Goal: Task Accomplishment & Management: Manage account settings

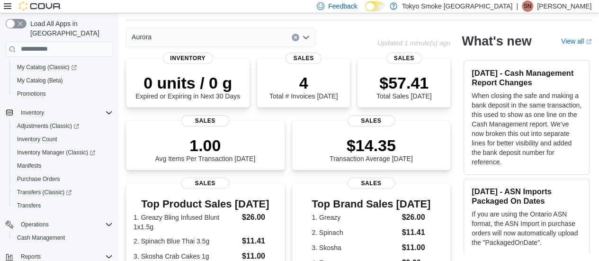
scroll to position [61, 0]
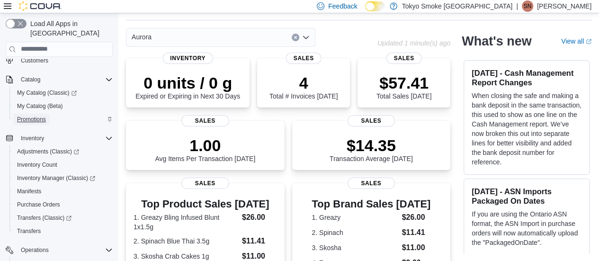
click at [38, 116] on span "Promotions" at bounding box center [31, 120] width 29 height 8
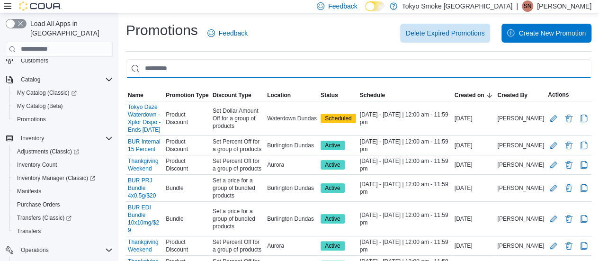
click at [262, 69] on input "This is a search bar. As you type, the results lower in the page will automatic…" at bounding box center [358, 68] width 465 height 19
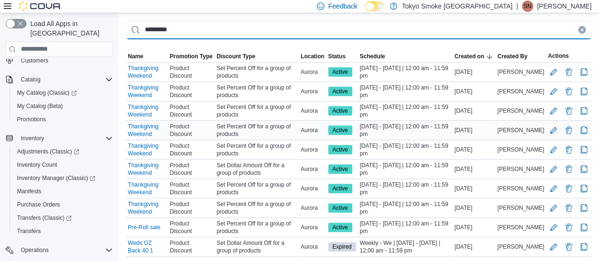
scroll to position [62, 0]
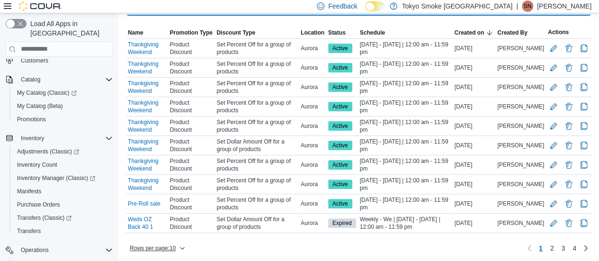
type input "*********"
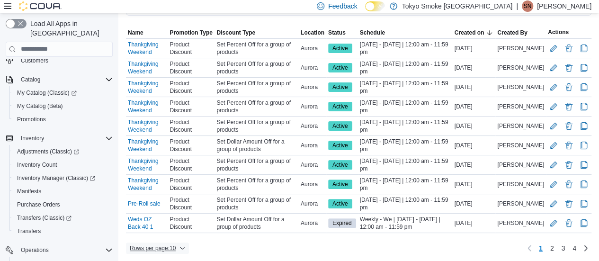
click at [160, 244] on span "Rows per page : 10" at bounding box center [153, 248] width 46 height 8
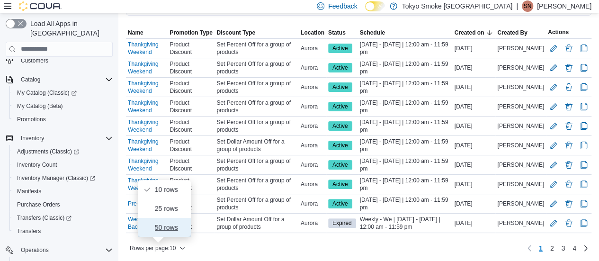
click at [162, 227] on span "50 rows" at bounding box center [170, 227] width 30 height 8
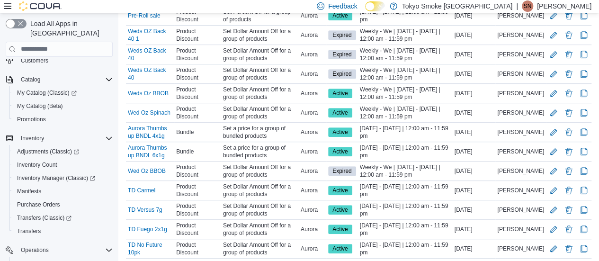
scroll to position [252, 0]
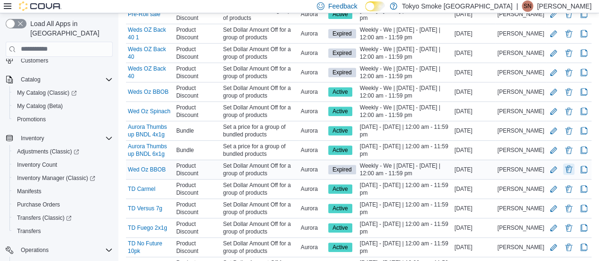
click at [574, 165] on button "Delete Promotion" at bounding box center [568, 168] width 11 height 11
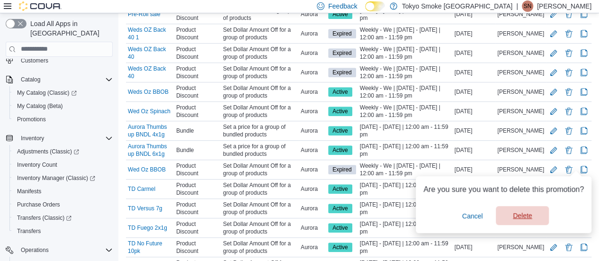
click at [520, 214] on span "Delete" at bounding box center [522, 215] width 19 height 9
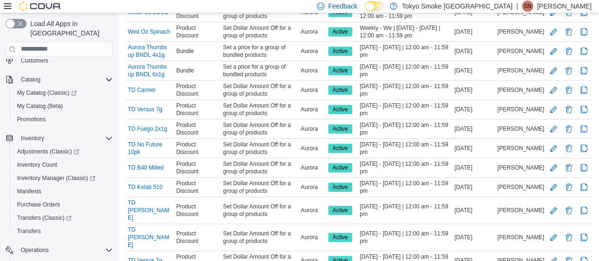
scroll to position [486, 0]
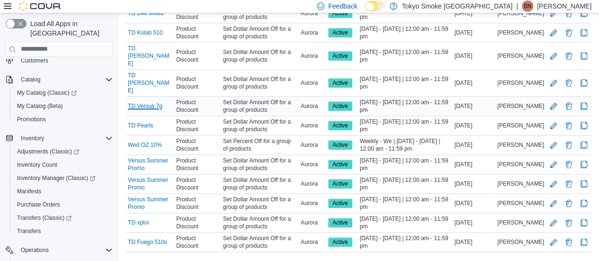
click at [153, 102] on link "TD Versus 7g" at bounding box center [145, 106] width 35 height 8
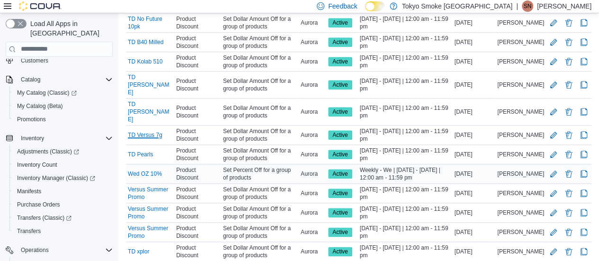
scroll to position [391, 0]
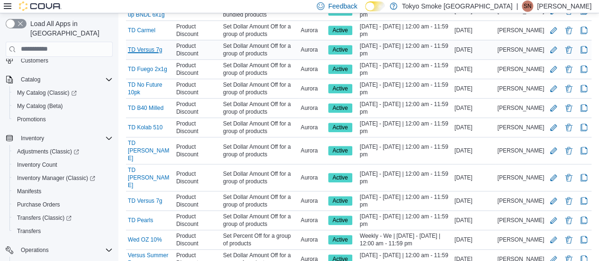
click at [149, 47] on link "TD Versus 7g" at bounding box center [145, 50] width 35 height 8
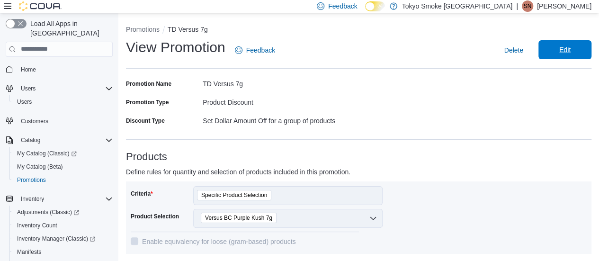
click at [564, 52] on span "Edit" at bounding box center [565, 49] width 42 height 19
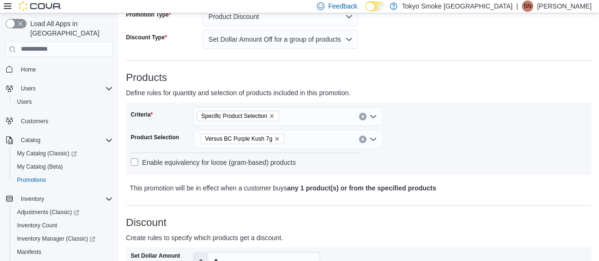
scroll to position [142, 0]
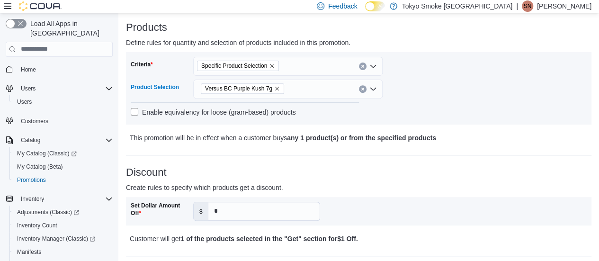
click at [276, 86] on icon "Remove Versus BC Purple Kush 7g from selection in this group" at bounding box center [277, 89] width 6 height 6
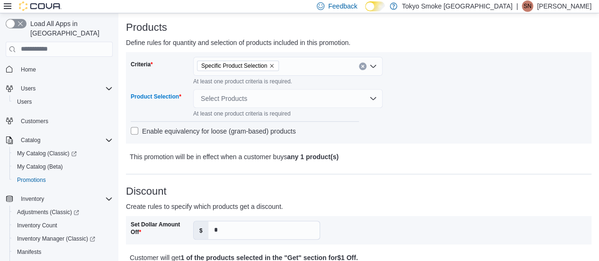
click at [241, 95] on div "Select Products" at bounding box center [287, 98] width 189 height 19
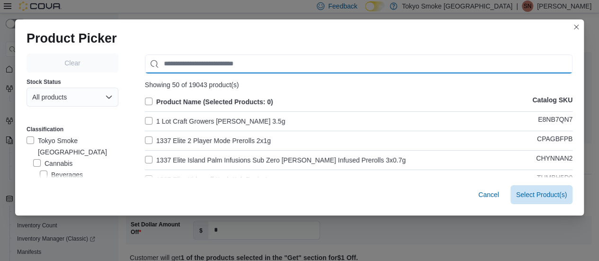
click at [236, 70] on input "Use aria labels when no actual label is in use" at bounding box center [359, 63] width 428 height 19
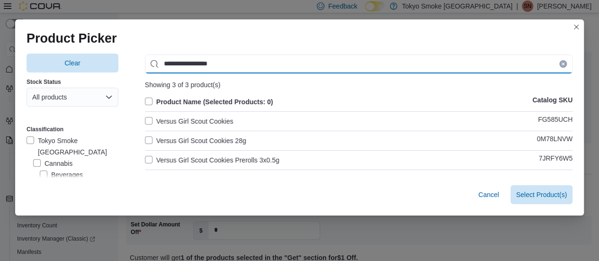
scroll to position [42, 0]
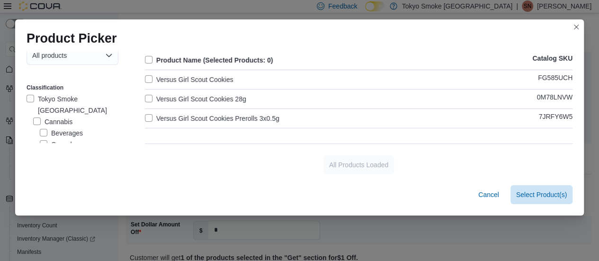
type input "**********"
click at [208, 76] on label "Versus Girl Scout Cookies" at bounding box center [189, 79] width 89 height 11
click at [540, 194] on span "Select 1 Product(s)" at bounding box center [538, 193] width 56 height 9
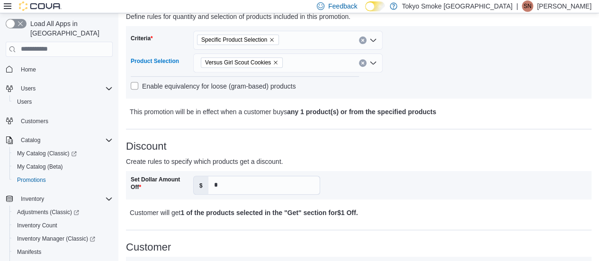
scroll to position [189, 0]
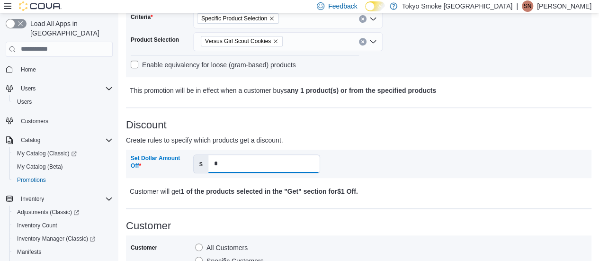
click at [231, 157] on input "*" at bounding box center [263, 164] width 111 height 18
type input "*"
click at [416, 163] on div "Set Dollar Amount Off $ *" at bounding box center [359, 163] width 456 height 19
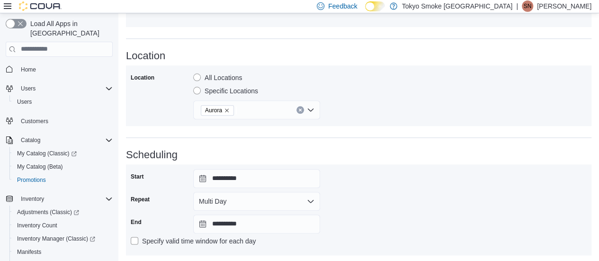
scroll to position [492, 0]
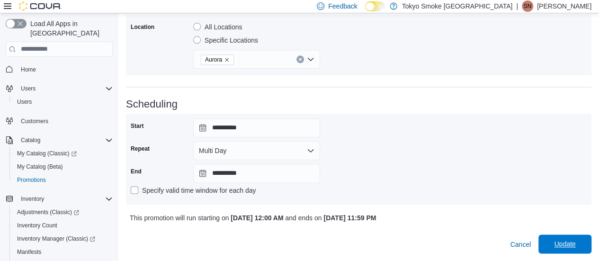
click at [586, 241] on span "Update" at bounding box center [565, 243] width 42 height 19
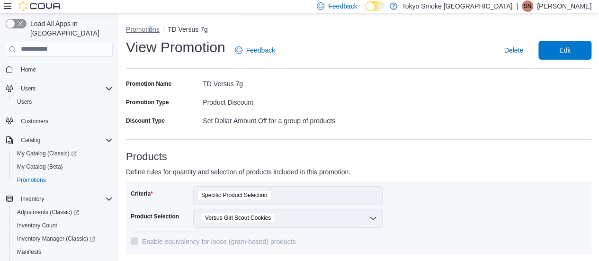
click at [151, 31] on button "Promotions" at bounding box center [143, 30] width 34 height 8
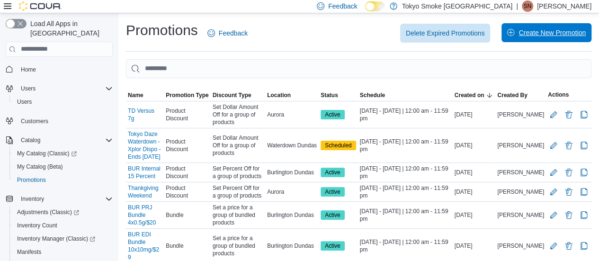
click at [545, 34] on span "Create New Promotion" at bounding box center [551, 32] width 67 height 9
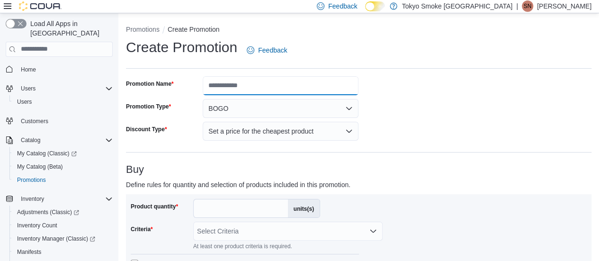
click at [275, 94] on input "Promotion Name" at bounding box center [281, 85] width 156 height 19
type input "**********"
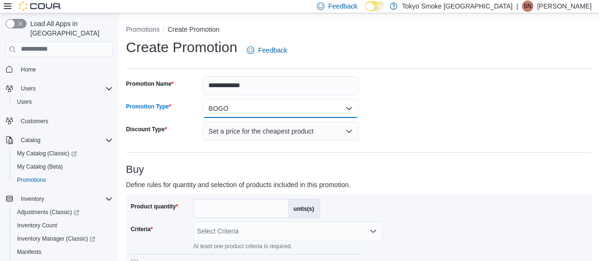
click at [222, 102] on button "BOGO" at bounding box center [281, 108] width 156 height 19
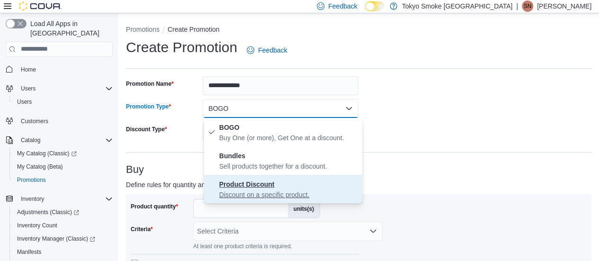
click at [246, 188] on span "Product Discount Discount on a specific product." at bounding box center [288, 188] width 139 height 21
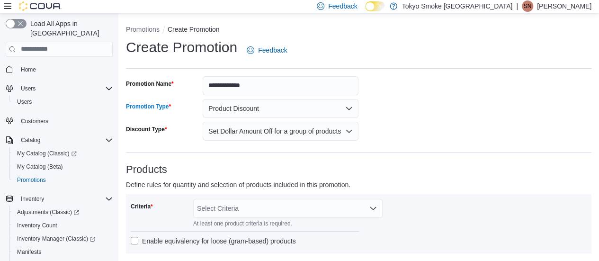
click at [245, 209] on div "Select Criteria" at bounding box center [287, 208] width 189 height 19
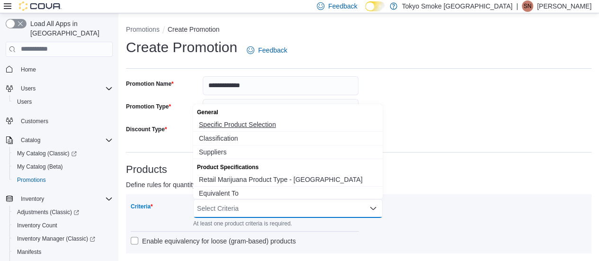
click at [235, 126] on span "Specific Product Selection" at bounding box center [288, 124] width 178 height 9
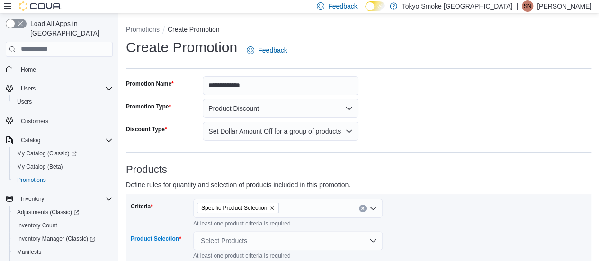
click at [236, 235] on div "Select Products" at bounding box center [287, 240] width 189 height 19
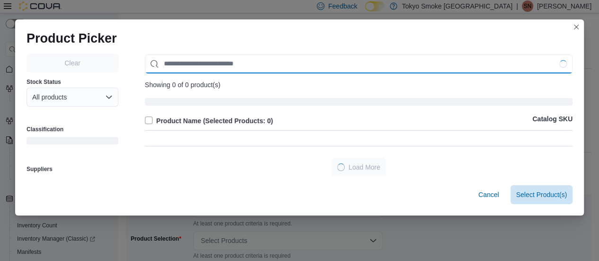
click at [229, 63] on input "Use aria labels when no actual label is in use" at bounding box center [359, 63] width 428 height 19
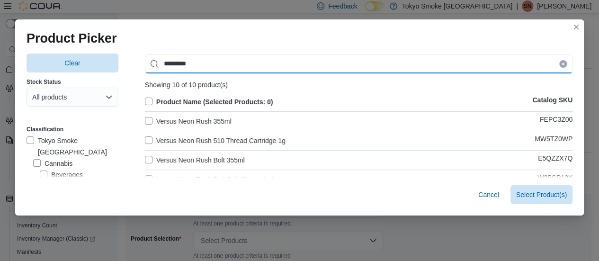
type input "*********"
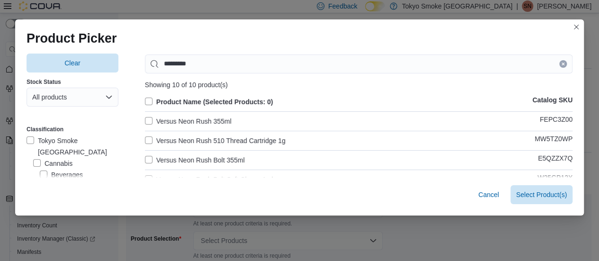
click at [247, 139] on label "Versus Neon Rush 510 Thread Cartridge 1g" at bounding box center [215, 140] width 141 height 11
click at [537, 191] on span "Select 1 Product(s)" at bounding box center [538, 193] width 56 height 9
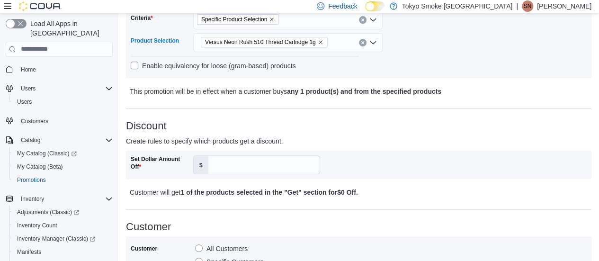
scroll to position [189, 0]
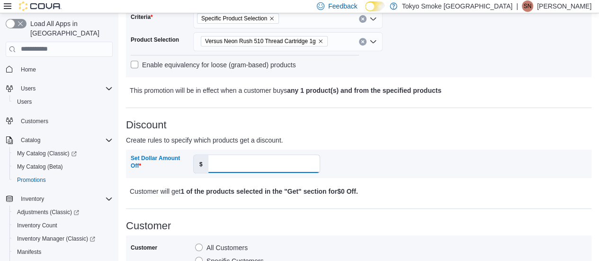
click at [242, 159] on input "Set Dollar Amount Off" at bounding box center [263, 164] width 111 height 18
type input "*"
click at [350, 193] on b "1 of the products selected in the "Get" section for $7 Off ." at bounding box center [268, 191] width 177 height 8
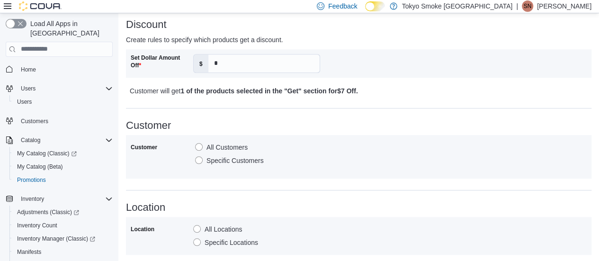
scroll to position [331, 0]
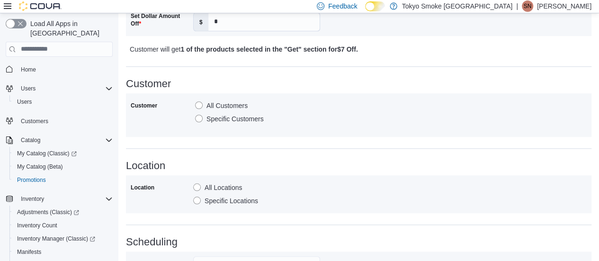
click at [226, 202] on label "Specific Locations" at bounding box center [225, 200] width 65 height 11
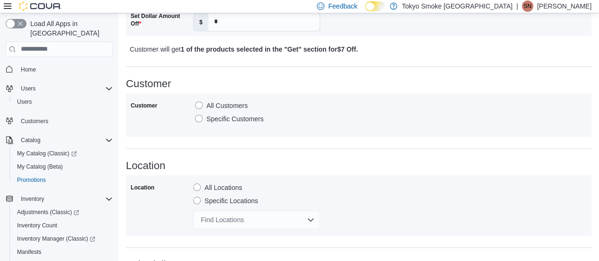
click at [225, 215] on div "Find Locations" at bounding box center [256, 219] width 127 height 19
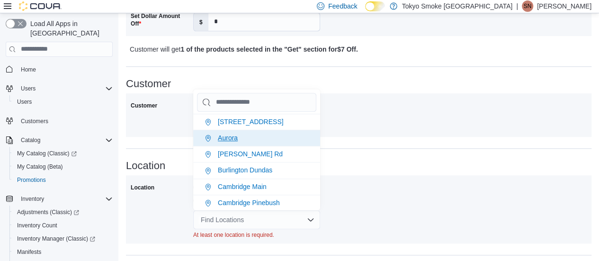
click at [232, 138] on span "Aurora" at bounding box center [228, 138] width 20 height 8
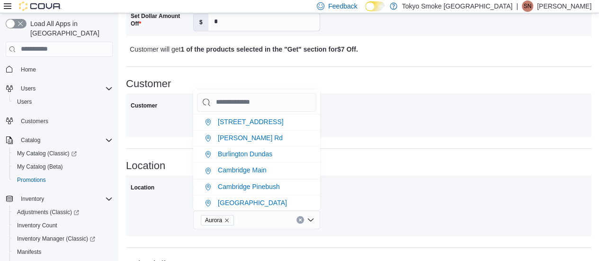
click at [399, 161] on h3 "Location" at bounding box center [358, 165] width 465 height 11
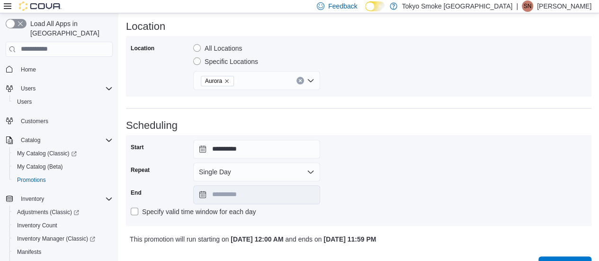
scroll to position [492, 0]
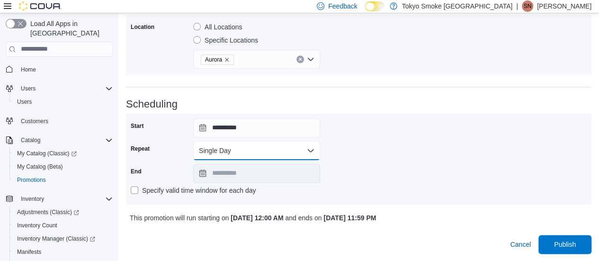
click at [236, 154] on button "Single Day" at bounding box center [256, 150] width 127 height 19
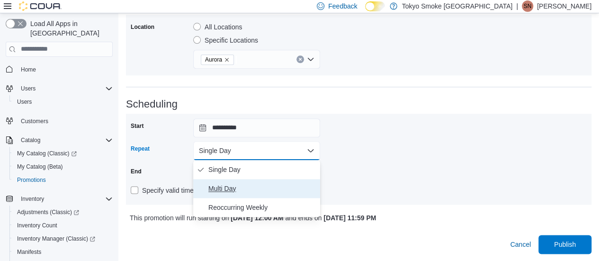
click at [235, 181] on button "Multi Day" at bounding box center [256, 188] width 127 height 19
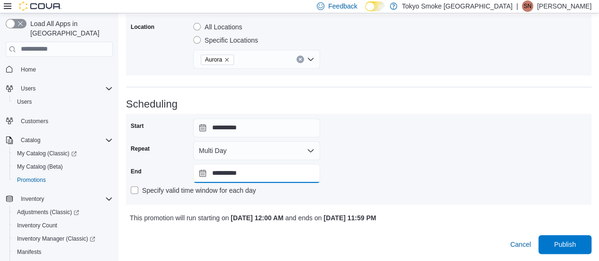
click at [238, 173] on input "**********" at bounding box center [256, 173] width 127 height 19
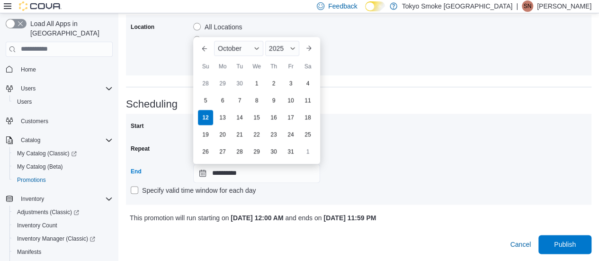
click at [207, 133] on div "19" at bounding box center [205, 134] width 15 height 15
type input "**********"
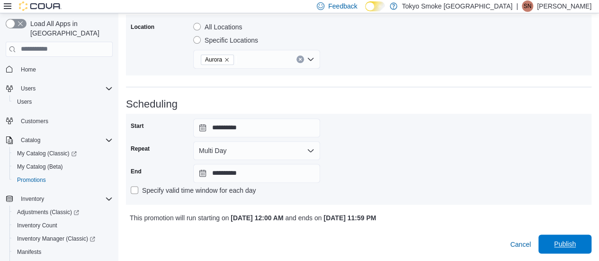
click at [575, 240] on span "Publish" at bounding box center [565, 243] width 22 height 9
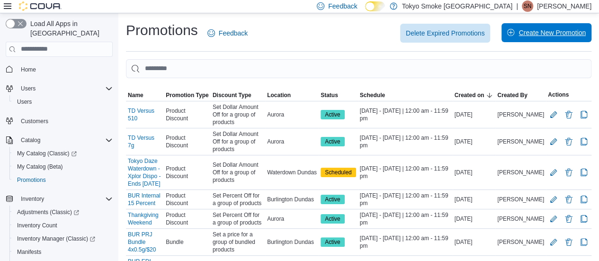
click at [562, 36] on span "Create New Promotion" at bounding box center [551, 32] width 67 height 9
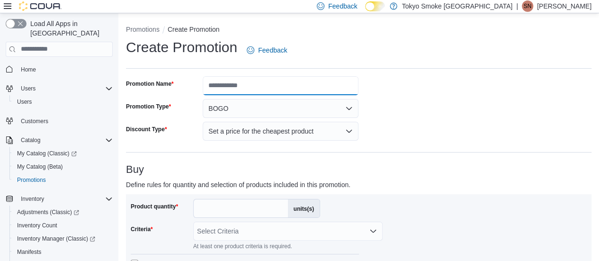
click at [277, 80] on input "Promotion Name" at bounding box center [281, 85] width 156 height 19
type input "**********"
click at [276, 94] on input "**********" at bounding box center [281, 85] width 156 height 19
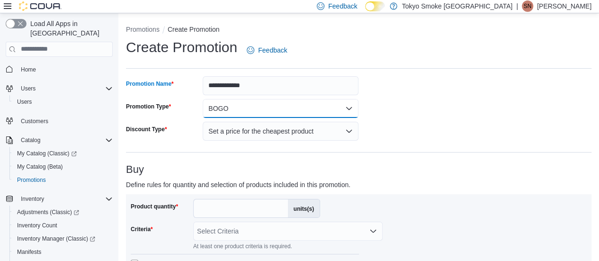
click at [212, 110] on button "BOGO" at bounding box center [281, 108] width 156 height 19
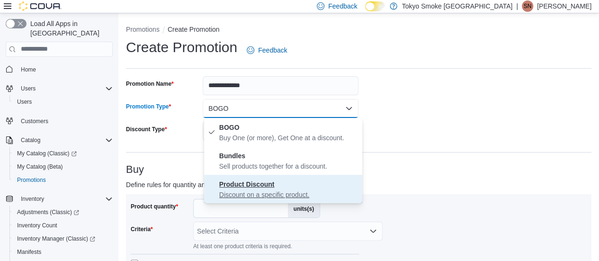
click at [252, 184] on strong "Product Discount" at bounding box center [246, 184] width 55 height 8
